Goal: Book appointment/travel/reservation

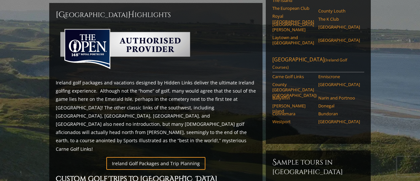
scroll to position [288, 0]
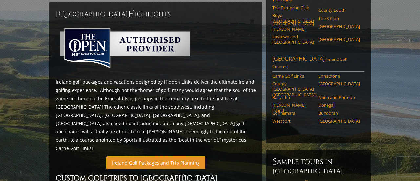
click at [159, 156] on link "Ireland Golf Packages and Trip Planning" at bounding box center [155, 162] width 99 height 13
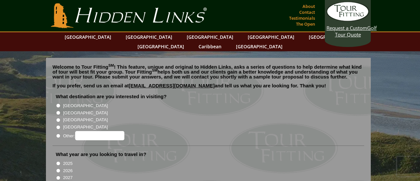
click at [59, 103] on input "[GEOGRAPHIC_DATA]" at bounding box center [58, 105] width 4 height 4
radio input "true"
click at [59, 111] on input "[GEOGRAPHIC_DATA]" at bounding box center [58, 113] width 4 height 4
radio input "true"
click at [59, 103] on input "[GEOGRAPHIC_DATA]" at bounding box center [58, 105] width 4 height 4
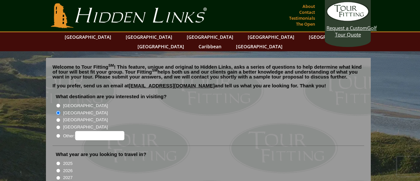
radio input "true"
click at [58, 168] on input "2026" at bounding box center [58, 170] width 4 height 4
radio input "true"
